Goal: Information Seeking & Learning: Learn about a topic

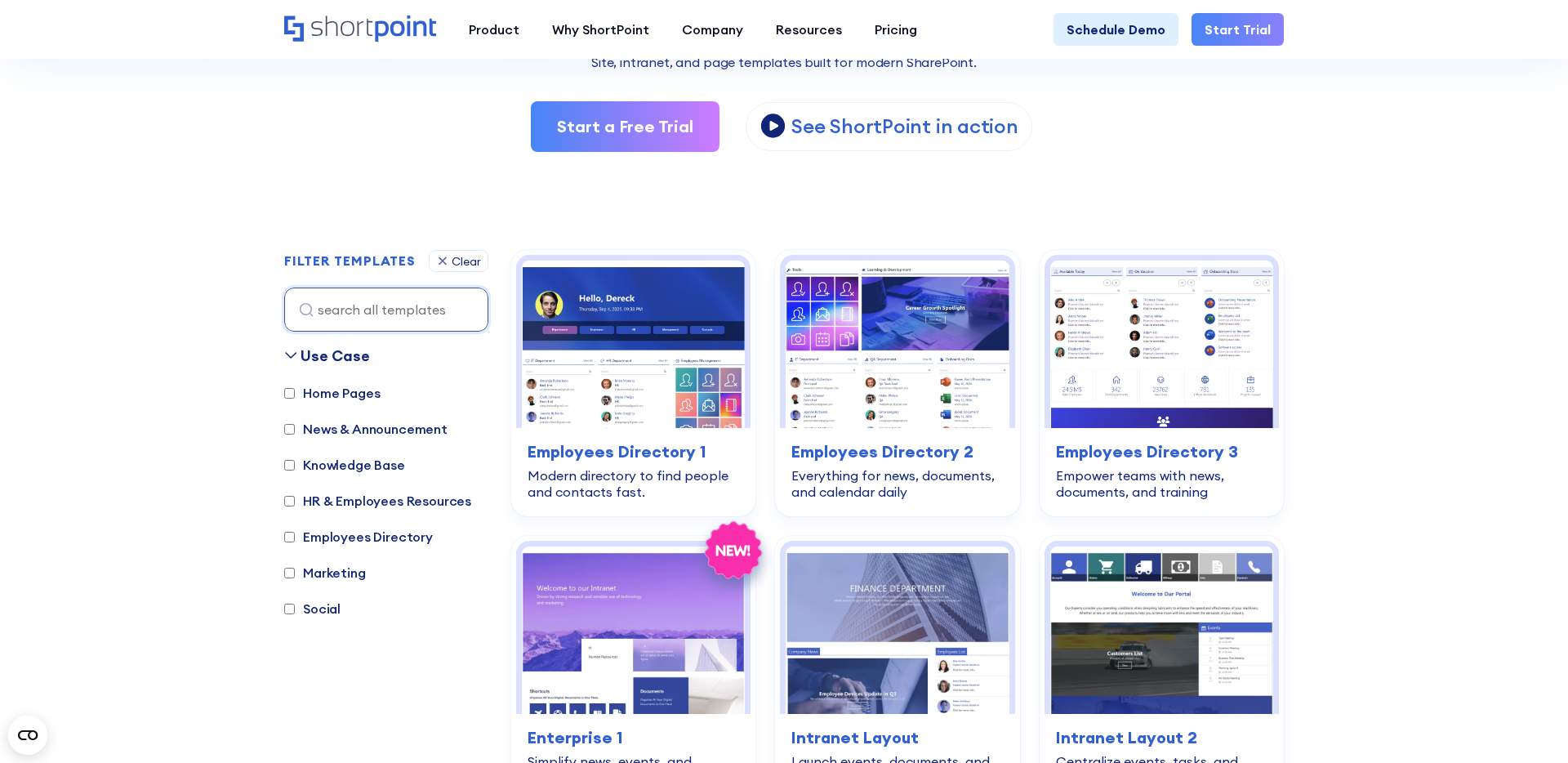
scroll to position [339, 0]
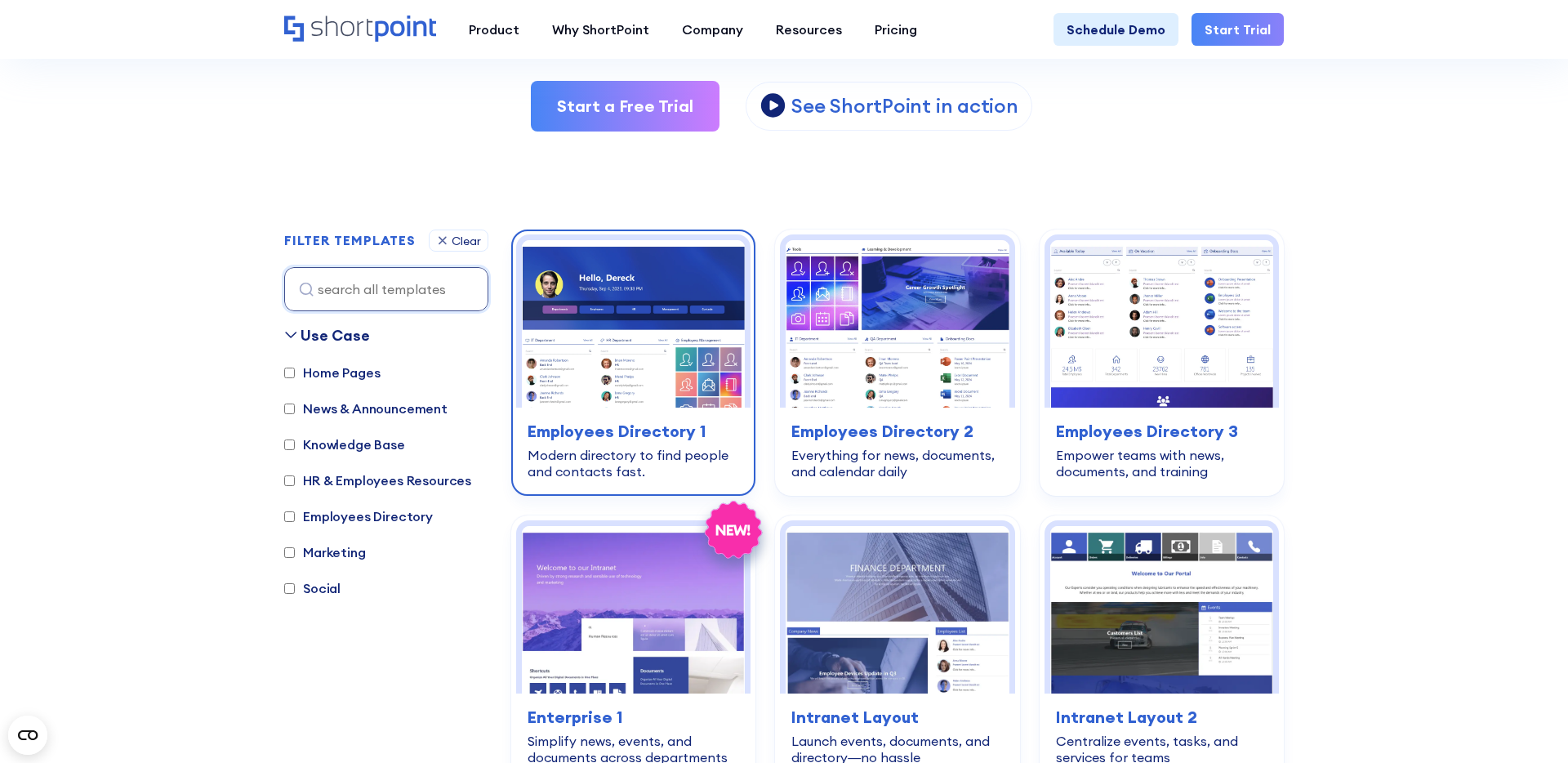
click at [604, 400] on img at bounding box center [632, 324] width 223 height 167
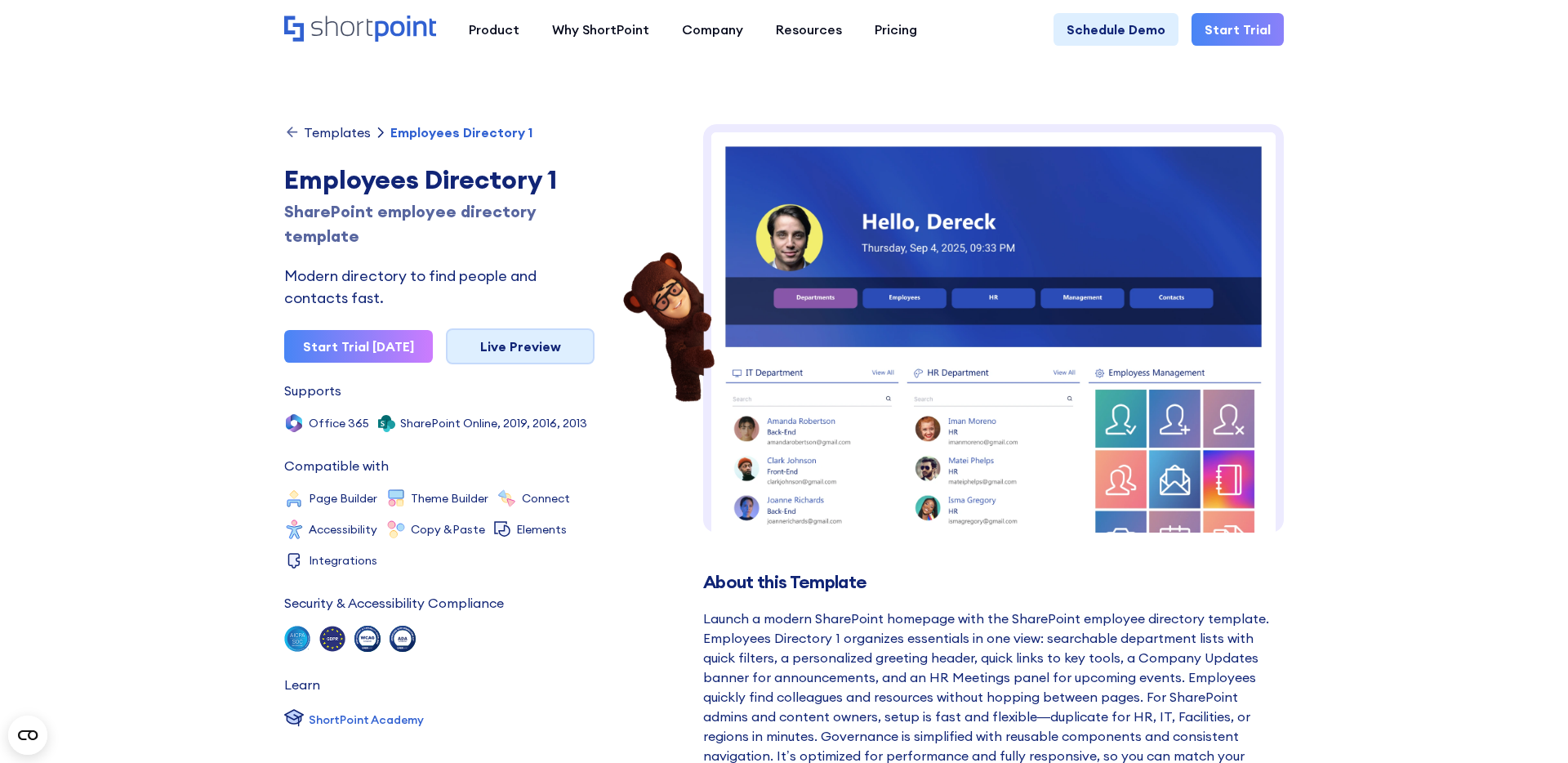
click at [547, 358] on link "Live Preview" at bounding box center [520, 346] width 148 height 36
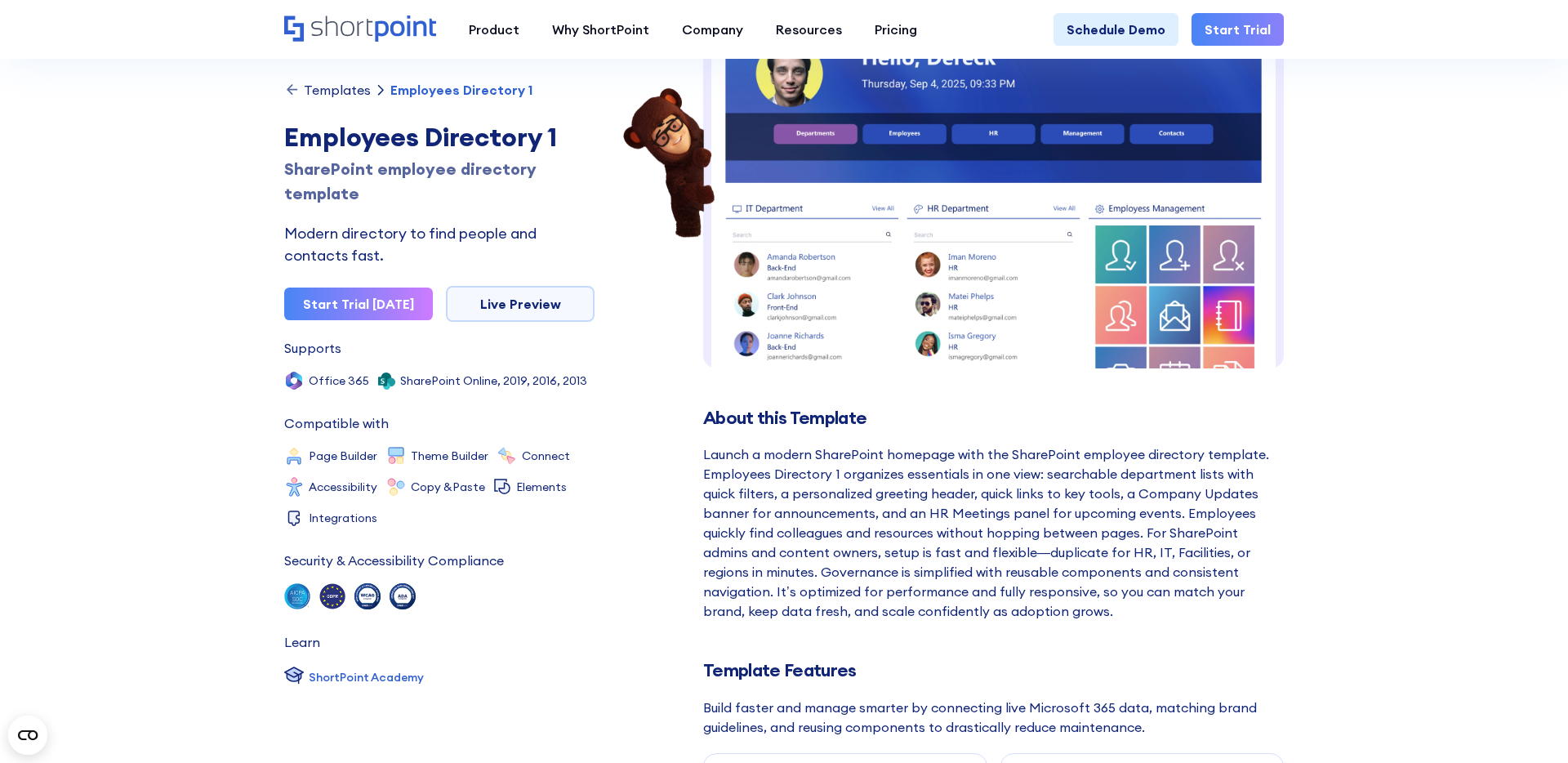
scroll to position [166, 0]
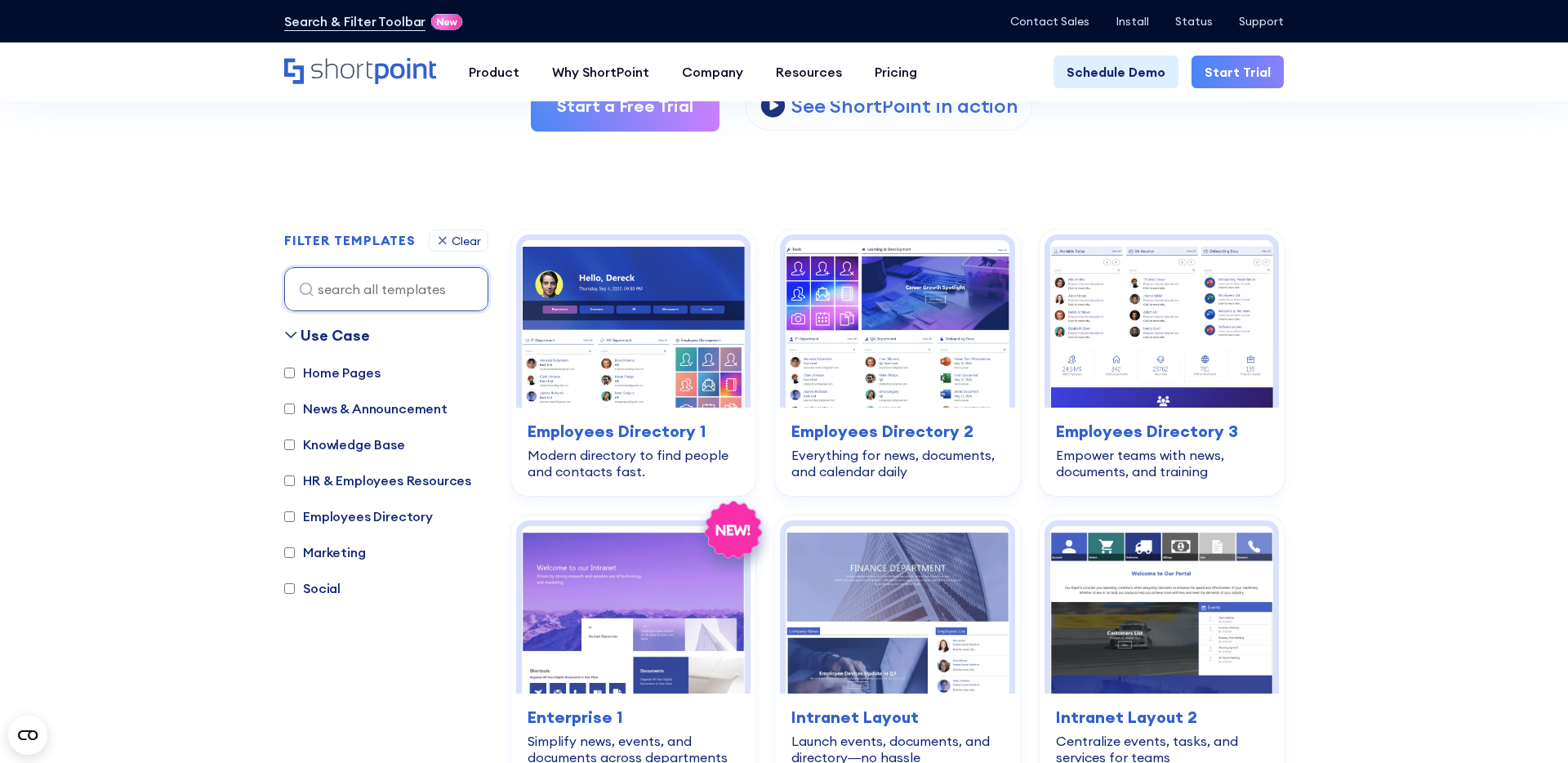
click at [346, 372] on label "Home Pages" at bounding box center [331, 372] width 96 height 20
click at [295, 372] on input "Home Pages" at bounding box center [289, 372] width 11 height 11
checkbox input "true"
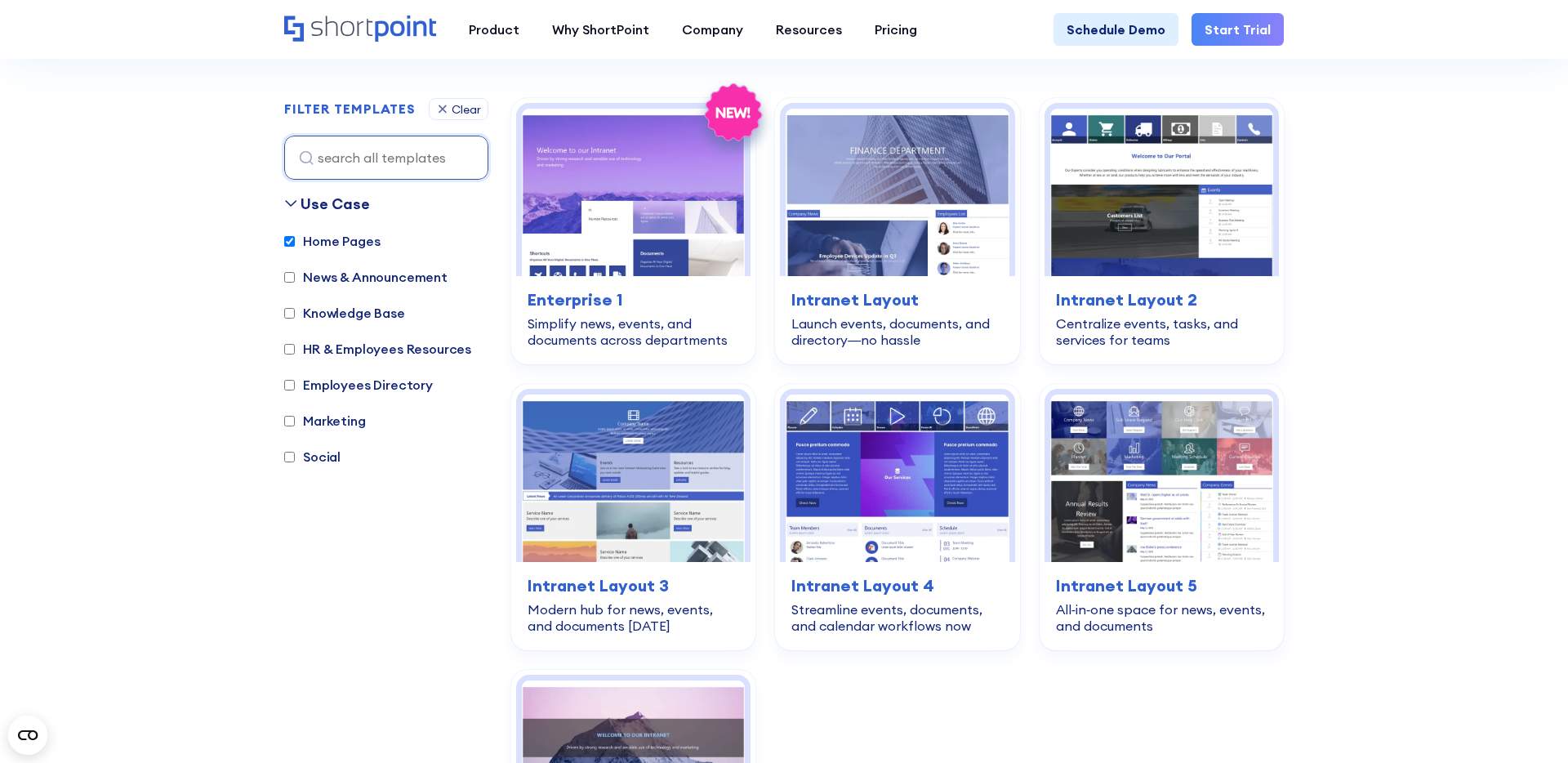
scroll to position [488, 0]
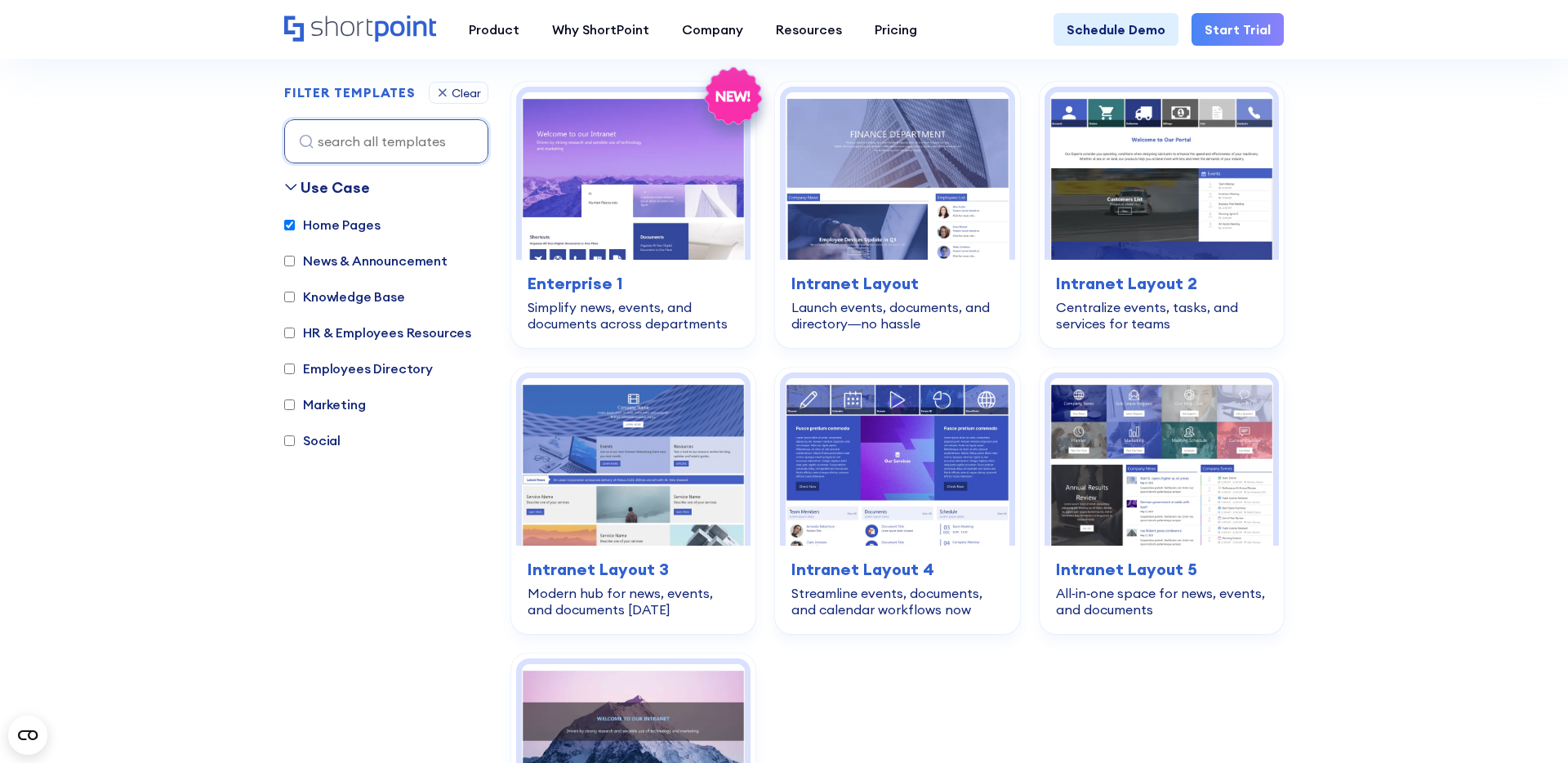
click at [318, 255] on label "News & Announcement" at bounding box center [365, 260] width 163 height 20
click at [295, 255] on input "News & Announcement" at bounding box center [289, 260] width 11 height 11
checkbox input "true"
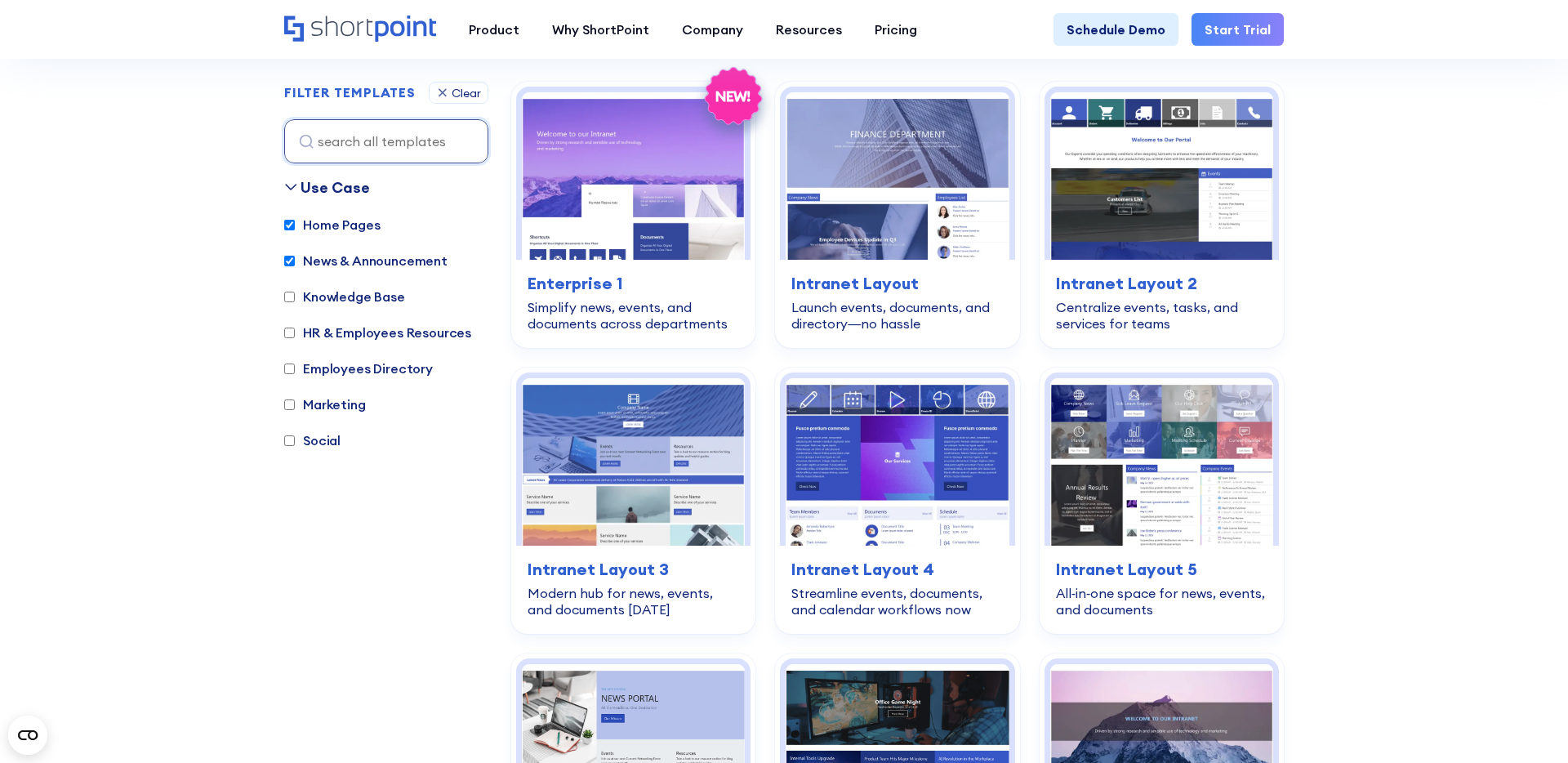
click at [318, 229] on label "Home Pages" at bounding box center [331, 225] width 96 height 20
click at [295, 229] on input "Home Pages" at bounding box center [289, 225] width 11 height 11
checkbox input "false"
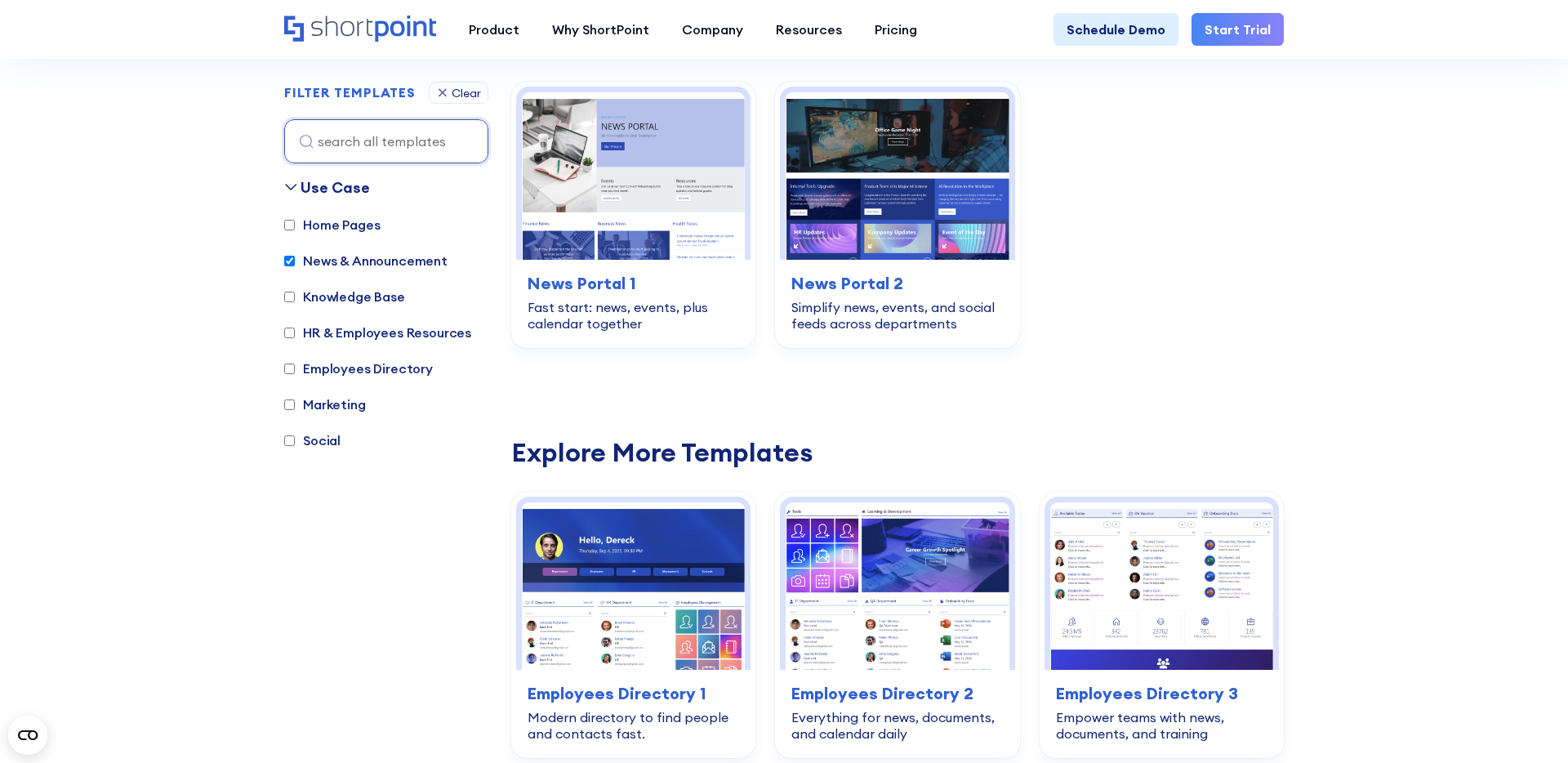
click at [323, 254] on label "News & Announcement" at bounding box center [365, 260] width 163 height 20
click at [295, 255] on input "News & Announcement" at bounding box center [289, 260] width 11 height 11
checkbox input "false"
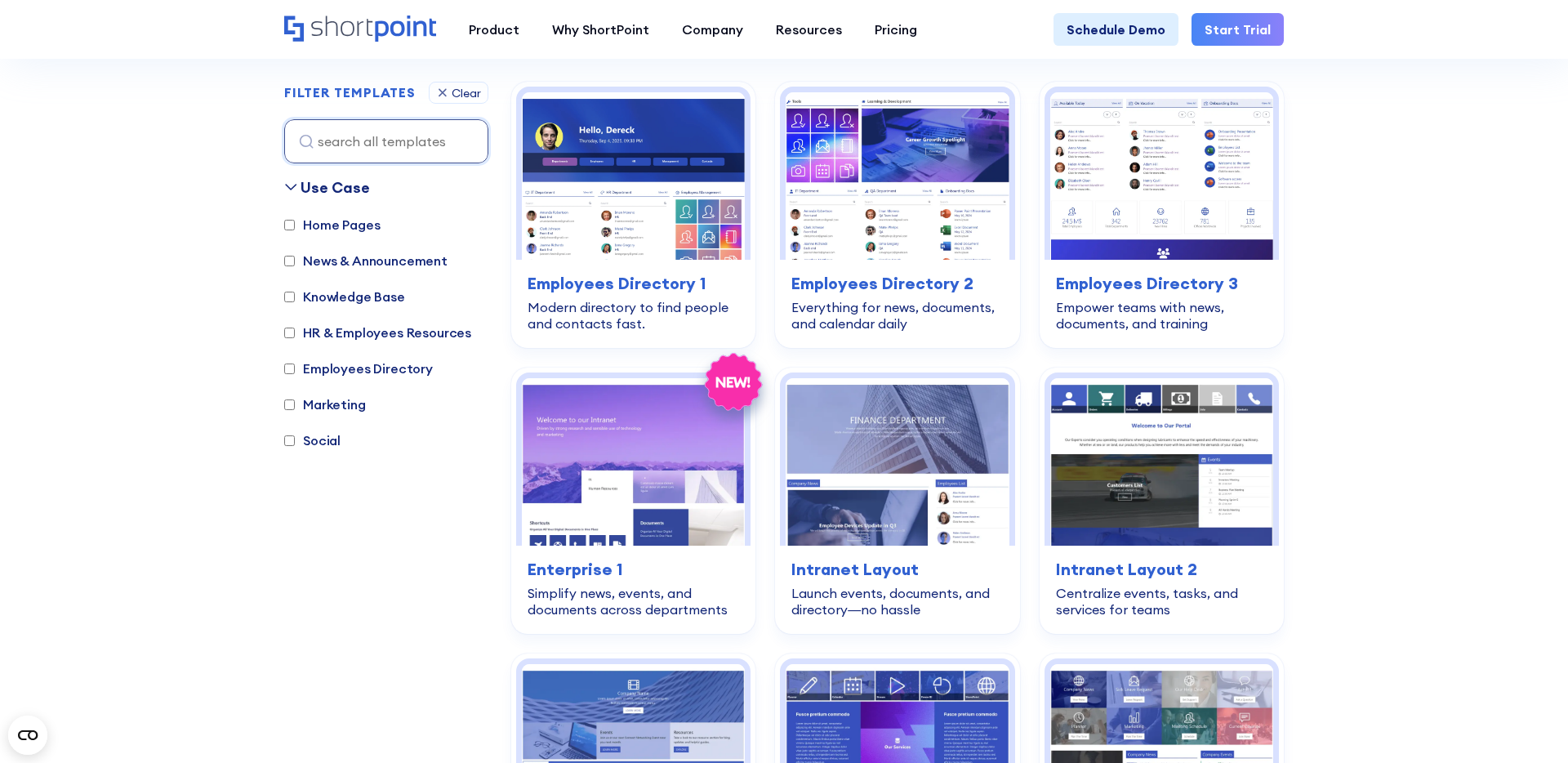
click at [321, 227] on label "Home Pages" at bounding box center [331, 225] width 96 height 20
click at [295, 227] on input "Home Pages" at bounding box center [289, 225] width 11 height 11
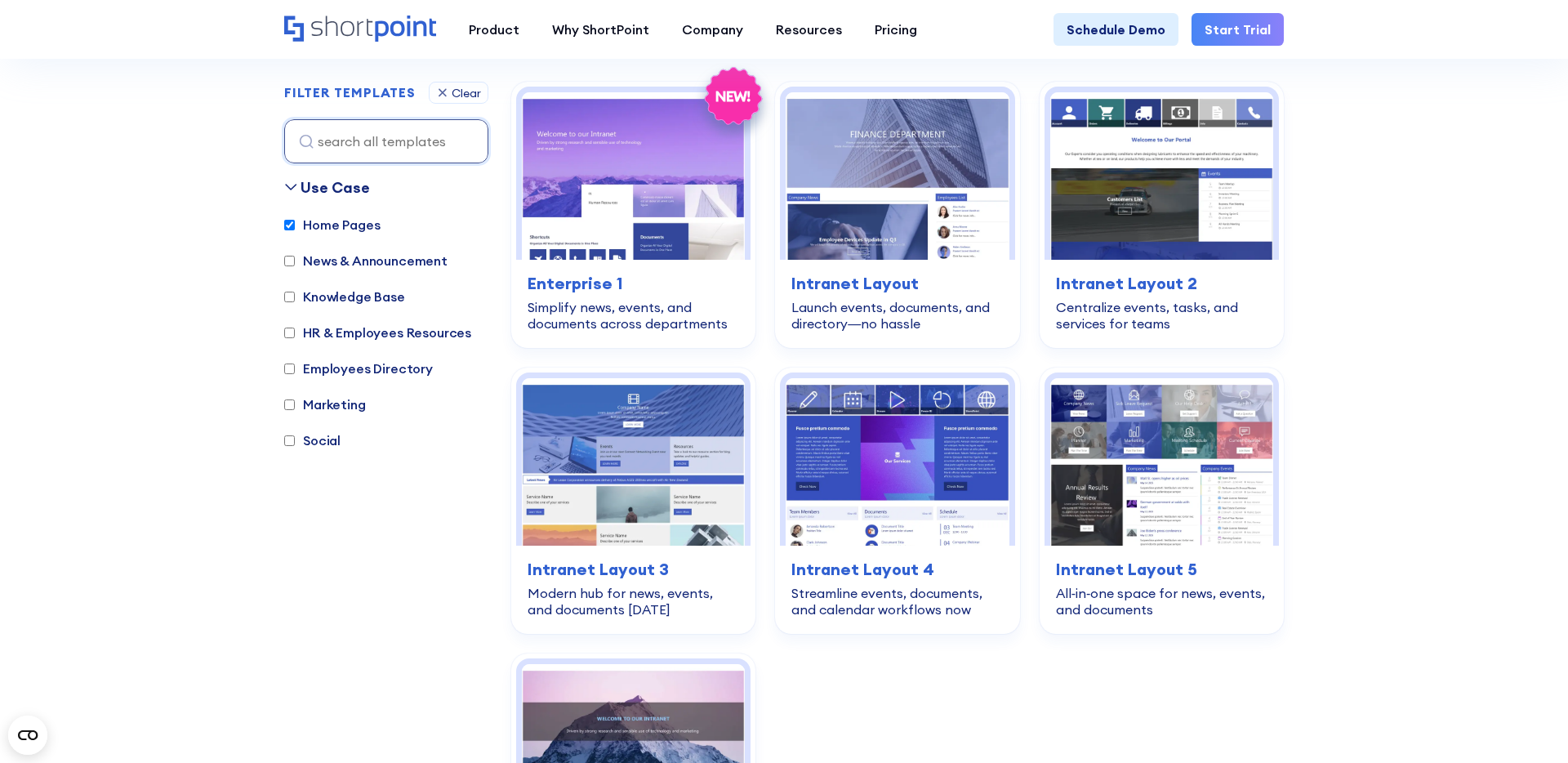
click at [321, 212] on div "Use Case Home Pages News & Announcement Knowledge Base HR & Employees Resources…" at bounding box center [386, 321] width 204 height 290
click at [321, 230] on label "Home Pages" at bounding box center [331, 225] width 96 height 20
click at [295, 230] on input "Home Pages" at bounding box center [289, 225] width 11 height 11
checkbox input "false"
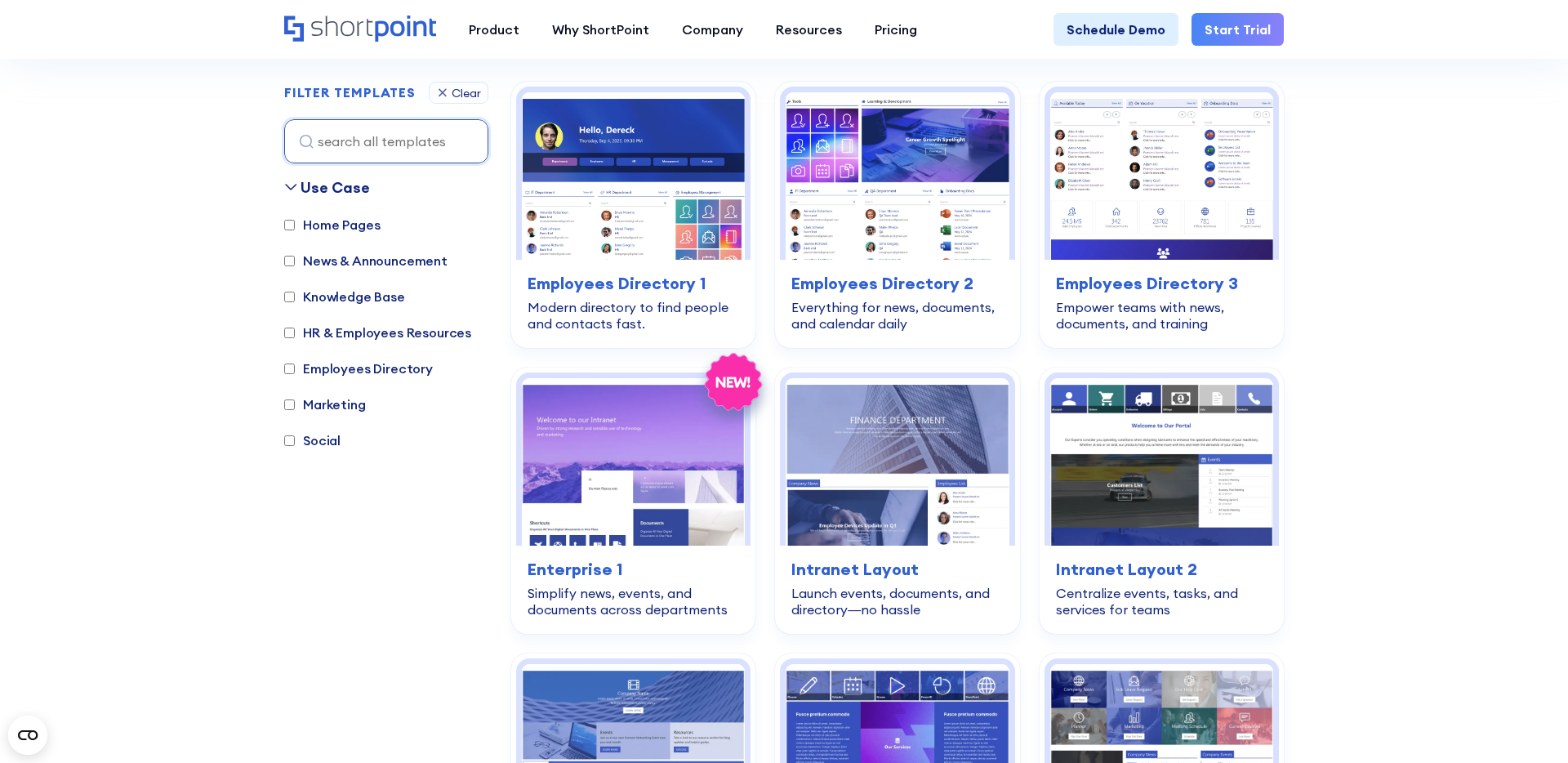
click at [321, 297] on label "Knowledge Base" at bounding box center [344, 297] width 121 height 20
click at [295, 297] on input "Knowledge Base" at bounding box center [289, 297] width 11 height 11
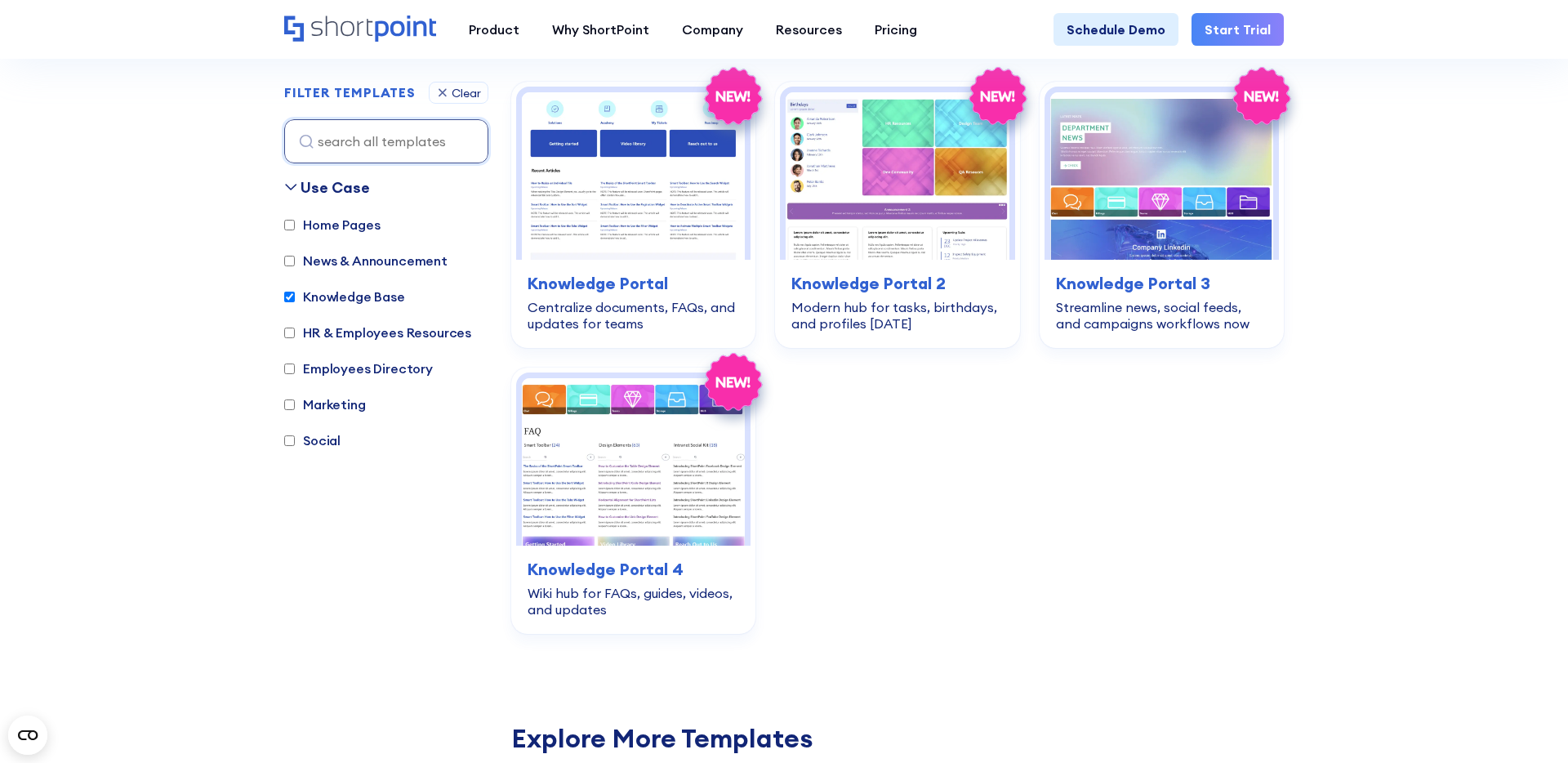
click at [321, 297] on label "Knowledge Base" at bounding box center [344, 297] width 121 height 20
click at [295, 297] on input "Knowledge Base" at bounding box center [289, 297] width 11 height 11
checkbox input "false"
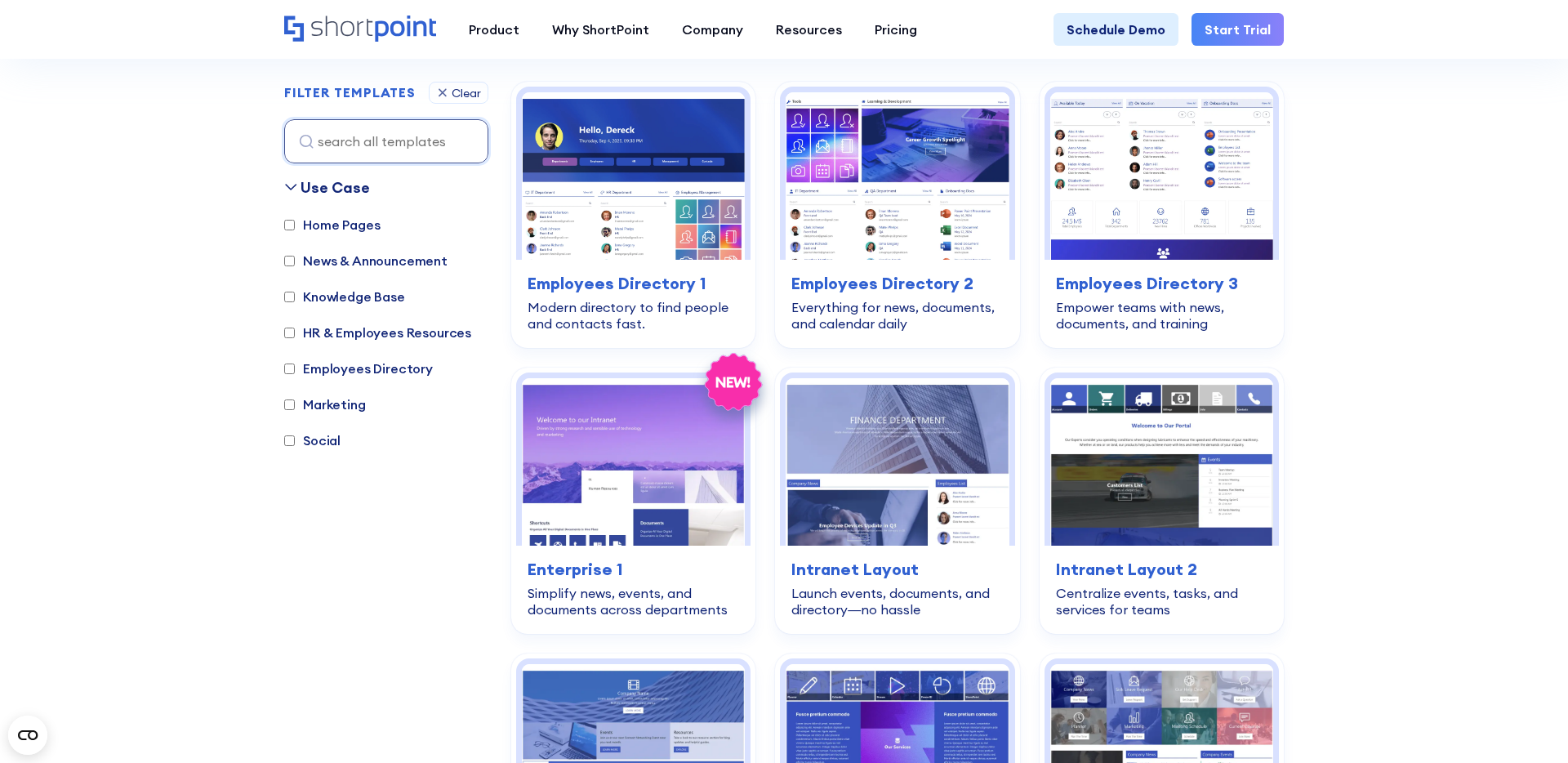
click at [321, 343] on div "HR & Employees Resources" at bounding box center [377, 334] width 187 height 23
click at [318, 333] on label "HR & Employees Resources" at bounding box center [377, 333] width 187 height 20
click at [295, 333] on input "HR & Employees Resources" at bounding box center [289, 333] width 11 height 11
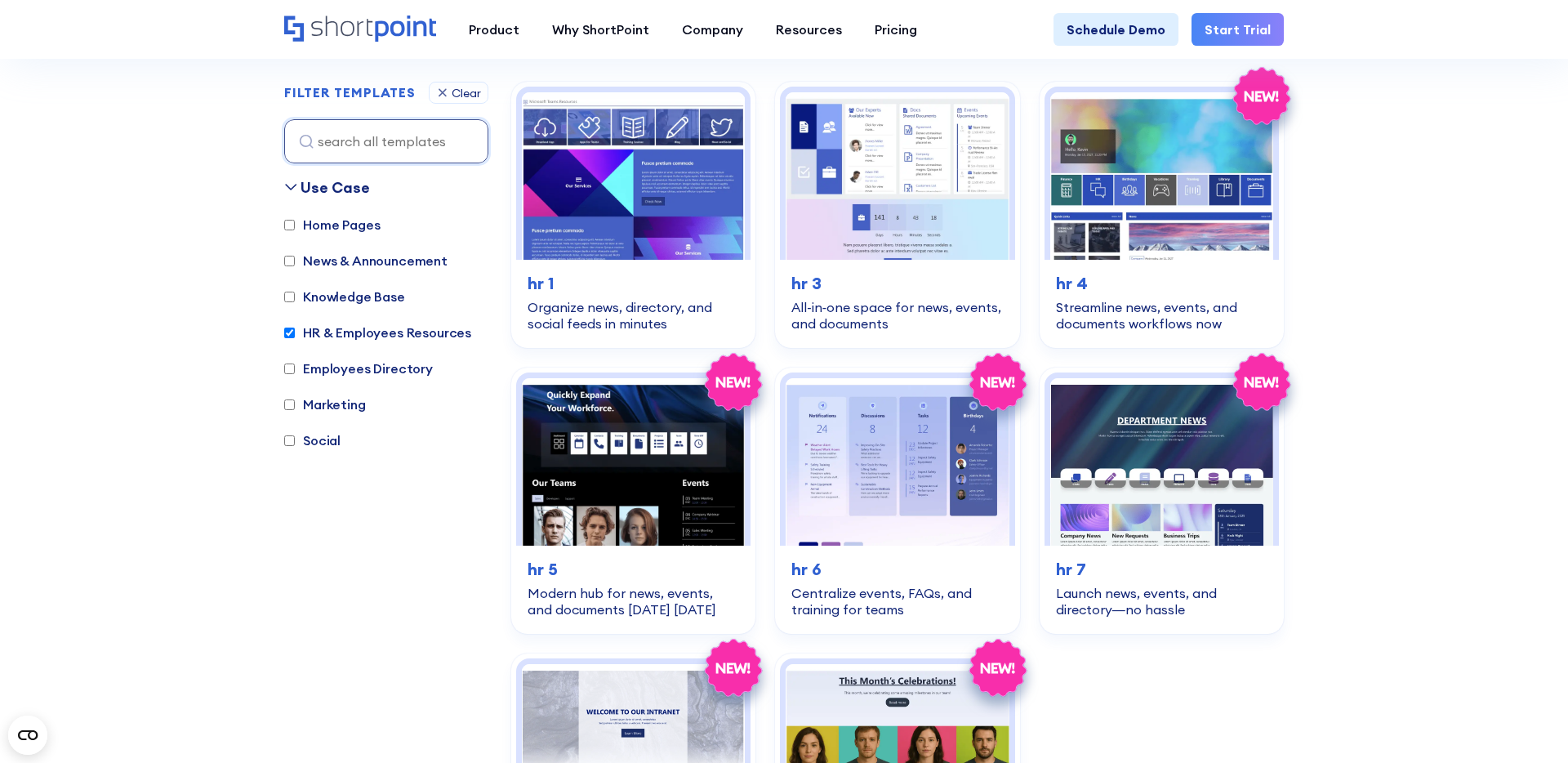
click at [318, 333] on label "HR & Employees Resources" at bounding box center [377, 333] width 187 height 20
click at [295, 333] on input "HR & Employees Resources" at bounding box center [289, 333] width 11 height 11
checkbox input "false"
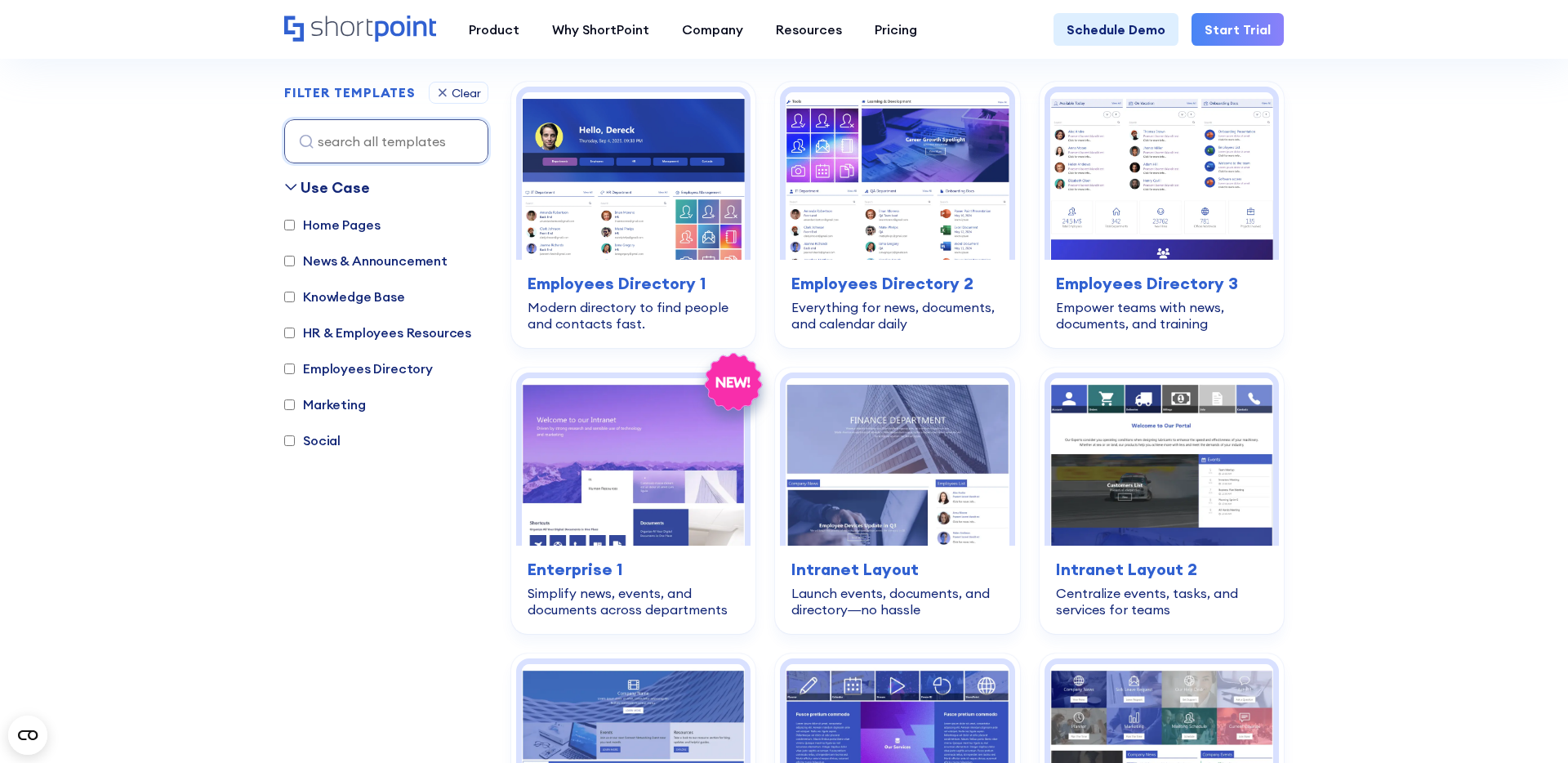
click at [321, 384] on div "Home Pages News & Announcement Knowledge Base HR & Employees Resources Employee…" at bounding box center [386, 340] width 204 height 251
click at [321, 368] on label "Employees Directory" at bounding box center [358, 368] width 148 height 20
click at [295, 368] on input "Employees Directory" at bounding box center [289, 368] width 11 height 11
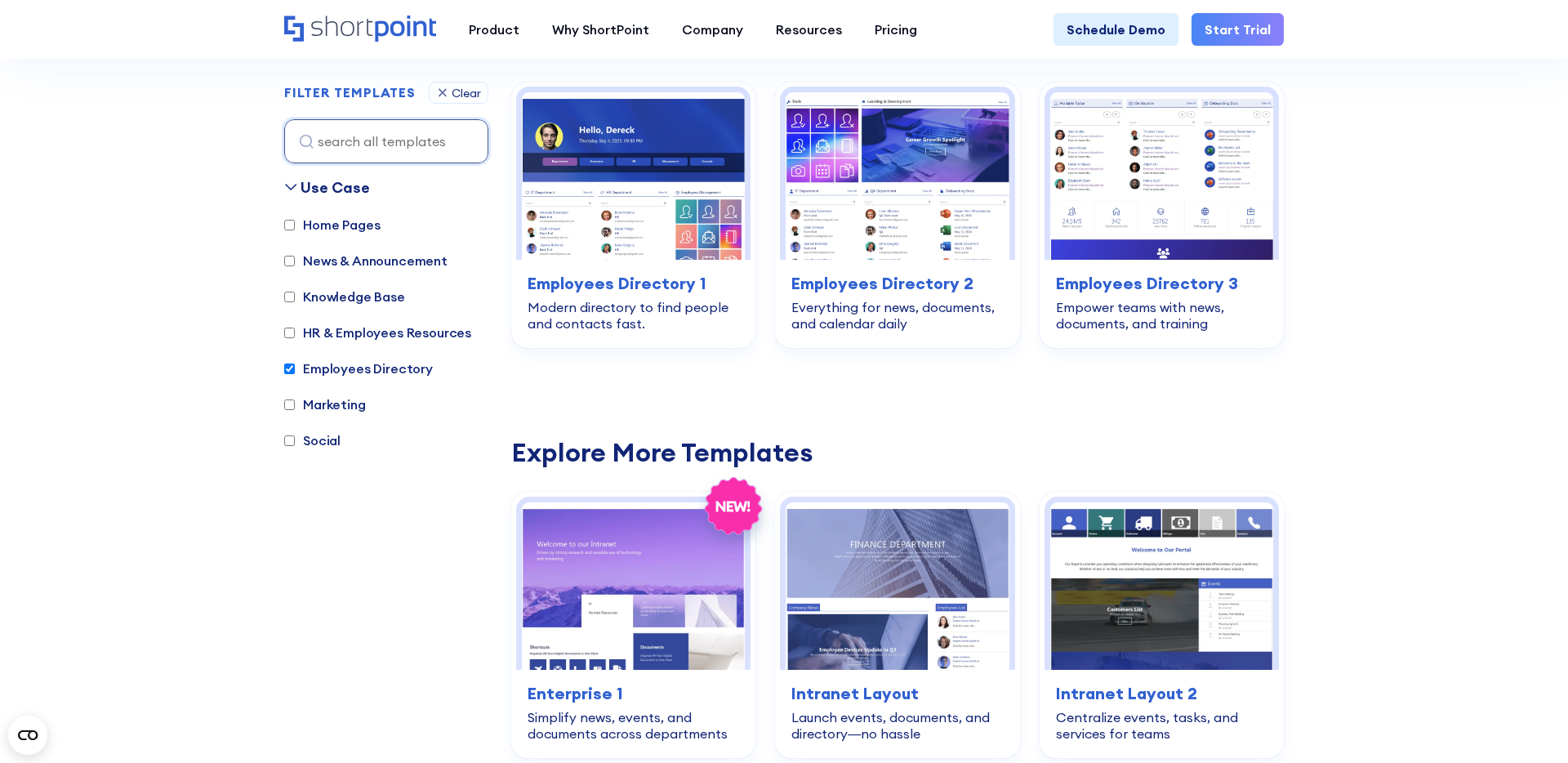
click at [321, 368] on label "Employees Directory" at bounding box center [358, 368] width 148 height 20
click at [295, 368] on input "Employees Directory" at bounding box center [289, 368] width 11 height 11
checkbox input "false"
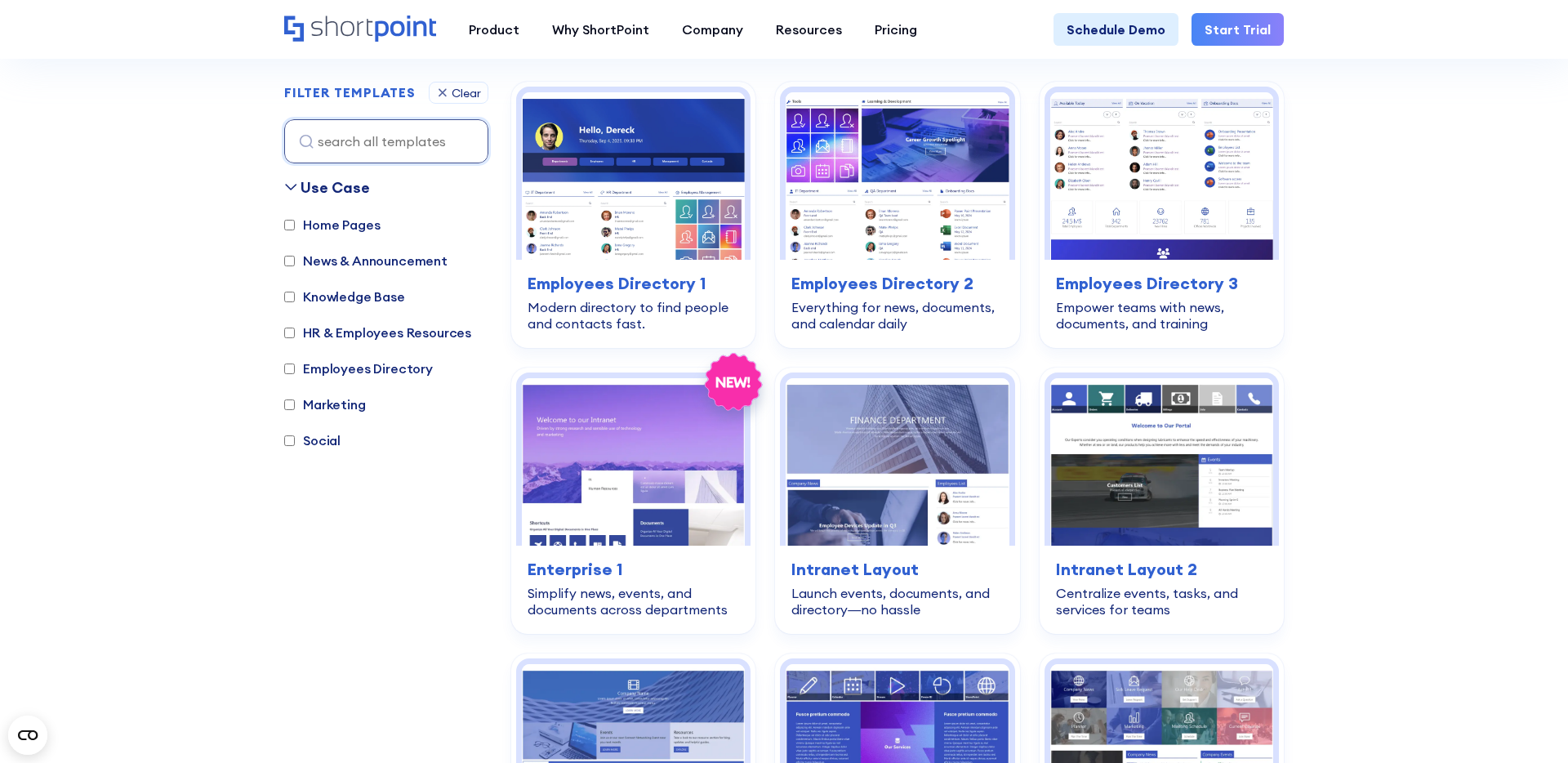
click at [321, 397] on label "Marketing" at bounding box center [324, 405] width 82 height 20
click at [295, 400] on input "Marketing" at bounding box center [289, 405] width 11 height 11
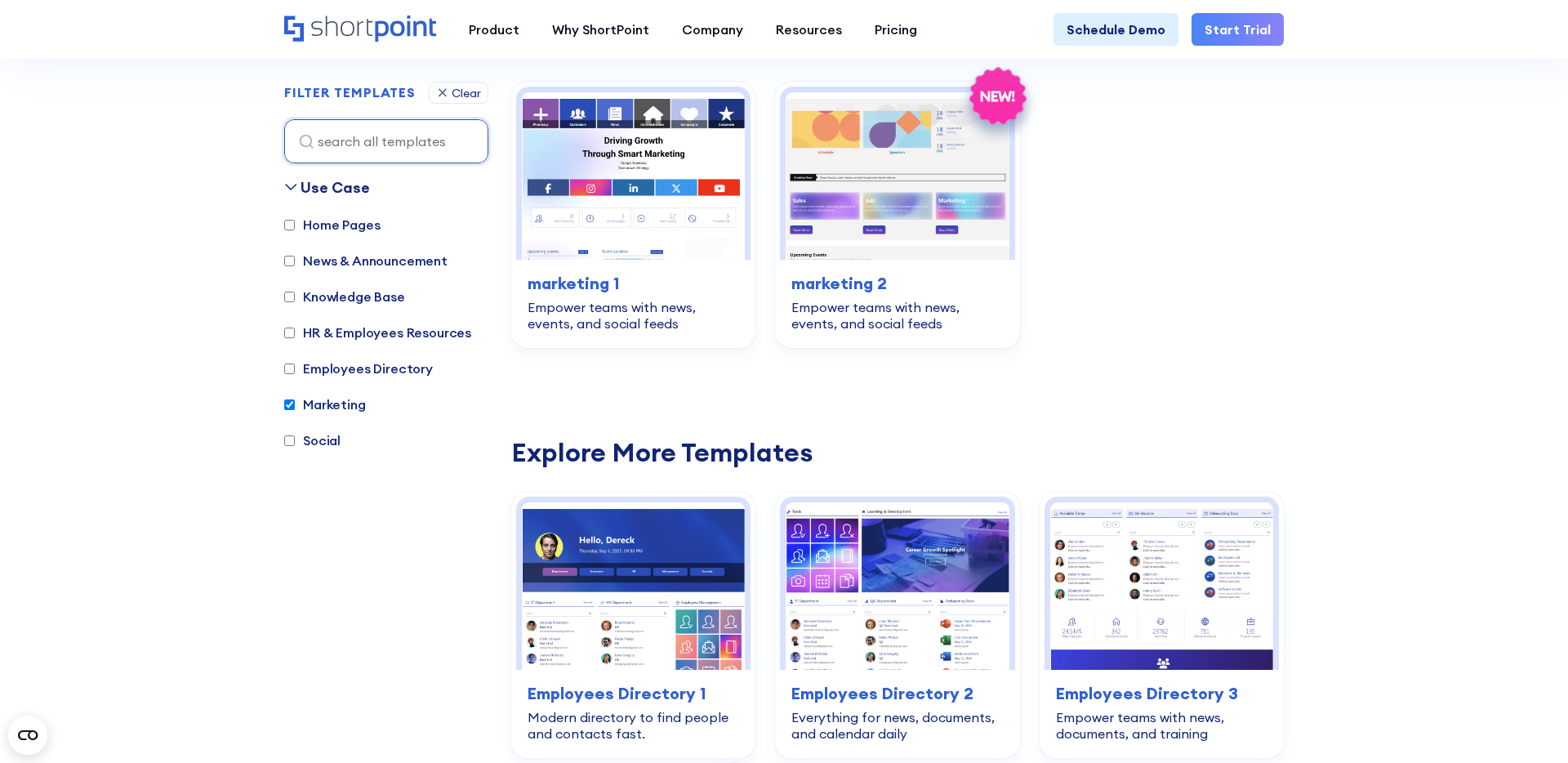
click at [321, 397] on label "Marketing" at bounding box center [324, 405] width 82 height 20
click at [295, 400] on input "Marketing" at bounding box center [289, 405] width 11 height 11
checkbox input "false"
